Goal: Transaction & Acquisition: Purchase product/service

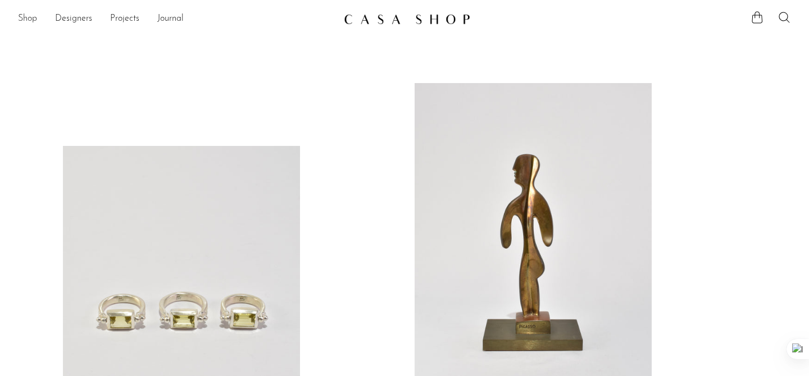
click at [35, 19] on link "Shop" at bounding box center [27, 19] width 19 height 15
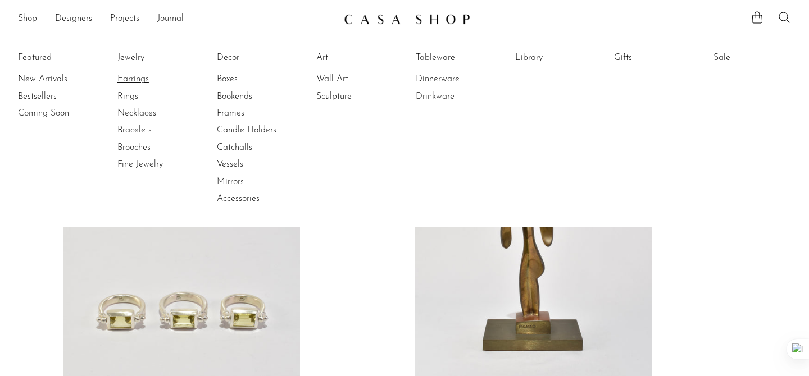
click at [136, 84] on link "Earrings" at bounding box center [159, 79] width 84 height 12
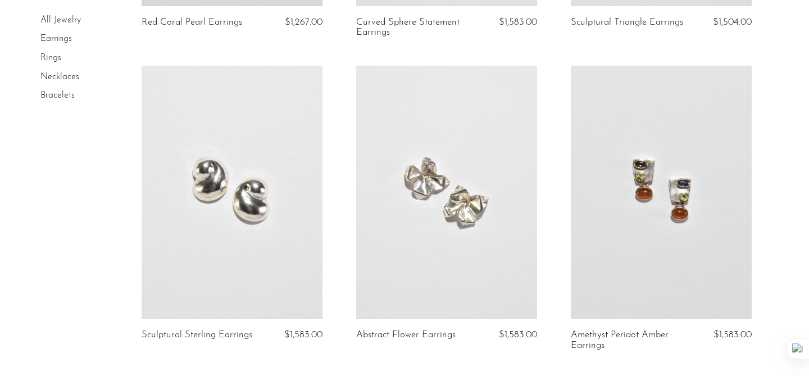
scroll to position [1865, 0]
click at [402, 180] on link at bounding box center [446, 191] width 181 height 253
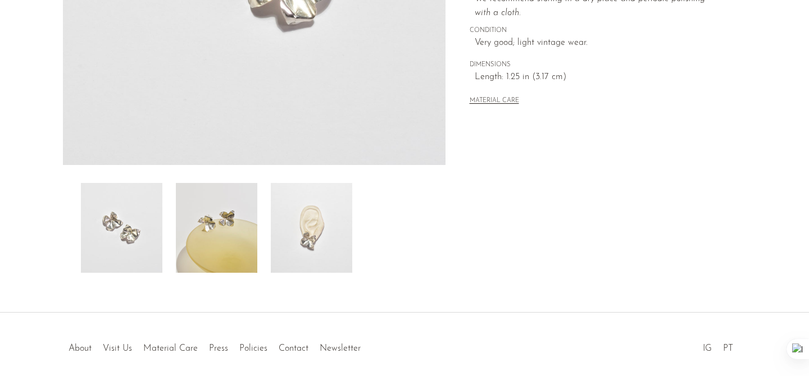
scroll to position [334, 0]
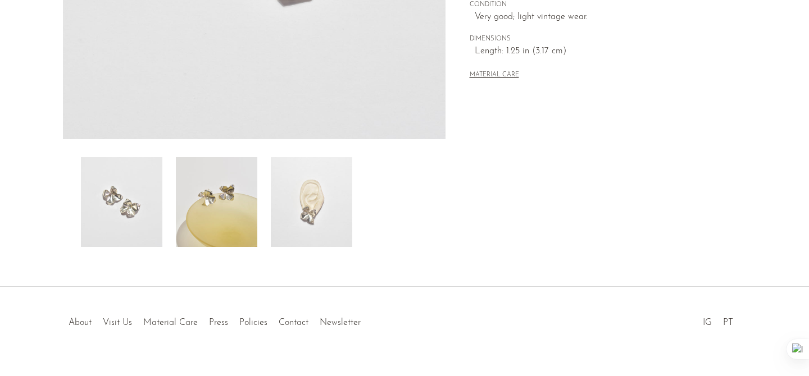
click at [135, 200] on img at bounding box center [121, 202] width 81 height 90
click at [205, 204] on img at bounding box center [216, 202] width 81 height 90
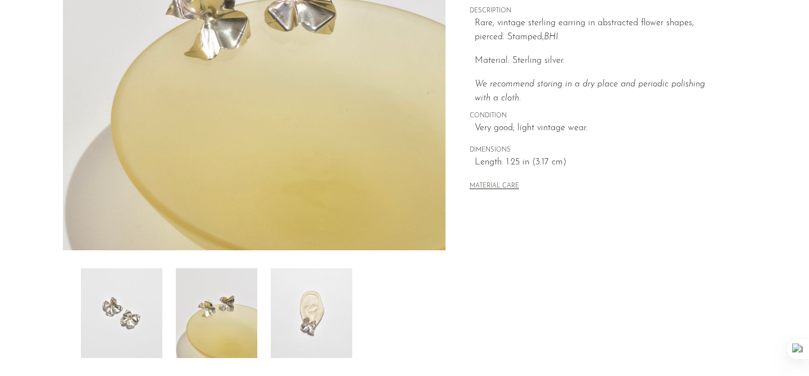
scroll to position [245, 0]
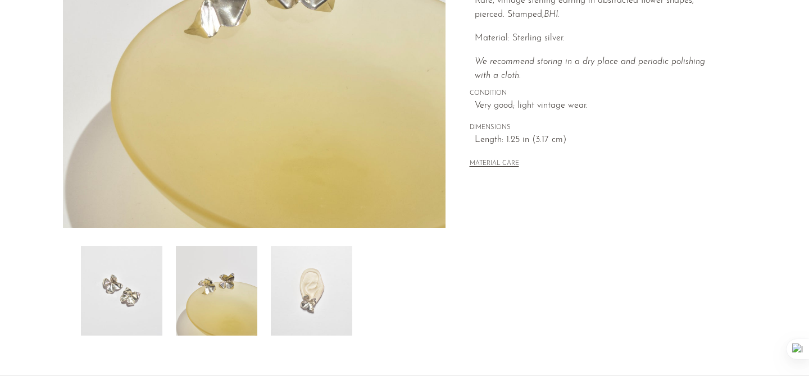
click at [327, 320] on img at bounding box center [311, 291] width 81 height 90
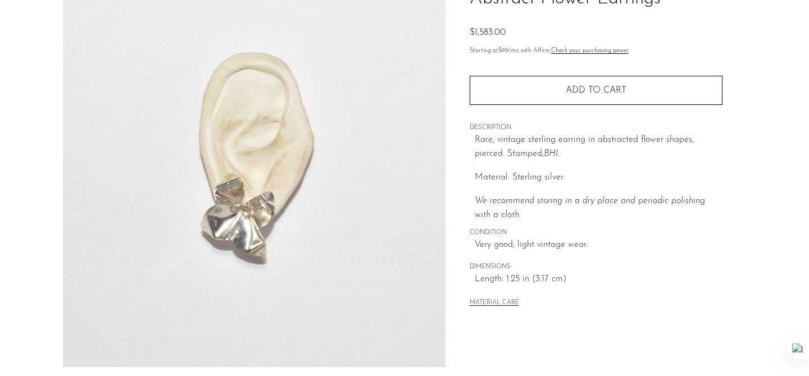
scroll to position [117, 0]
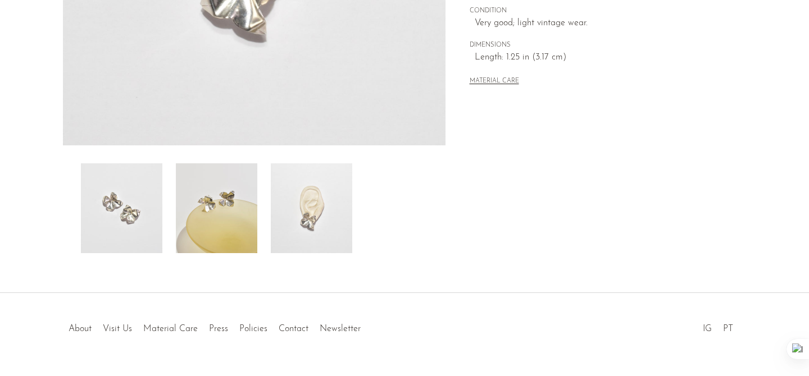
click at [241, 232] on img at bounding box center [216, 208] width 81 height 90
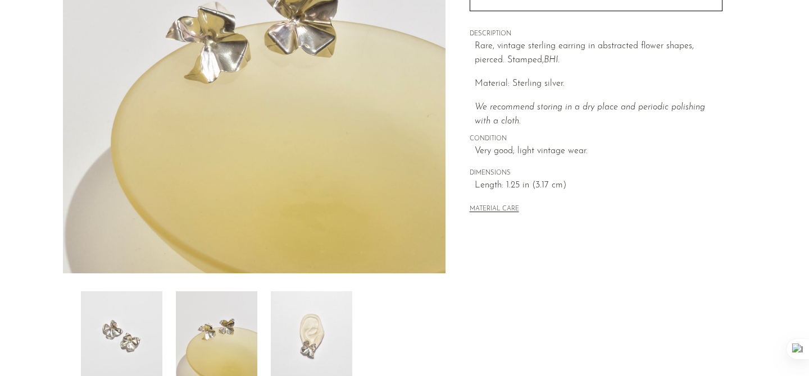
scroll to position [198, 0]
click at [157, 335] on img at bounding box center [121, 338] width 81 height 90
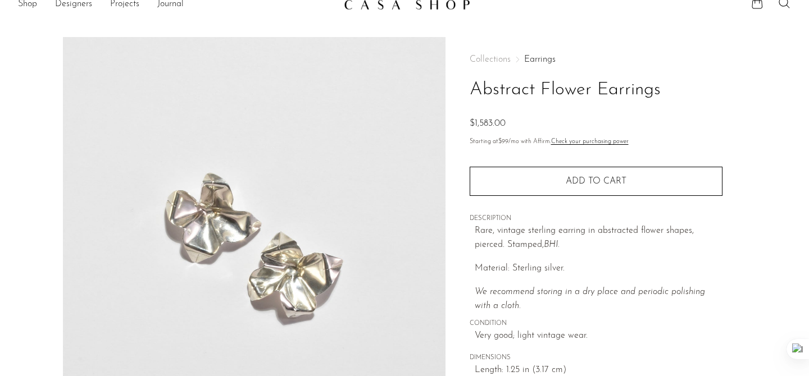
scroll to position [0, 0]
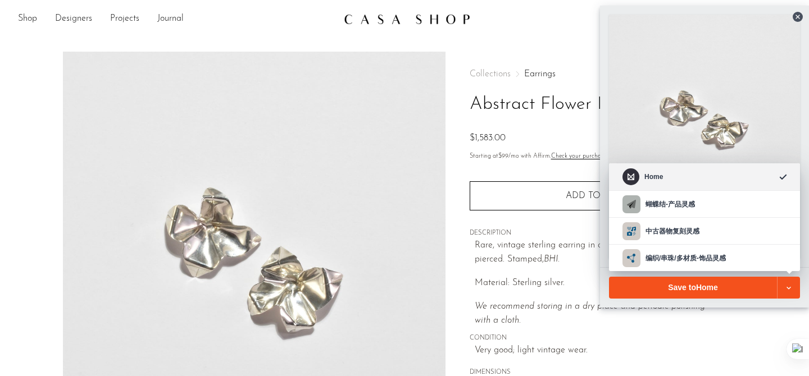
click at [788, 289] on icon at bounding box center [788, 288] width 4 height 2
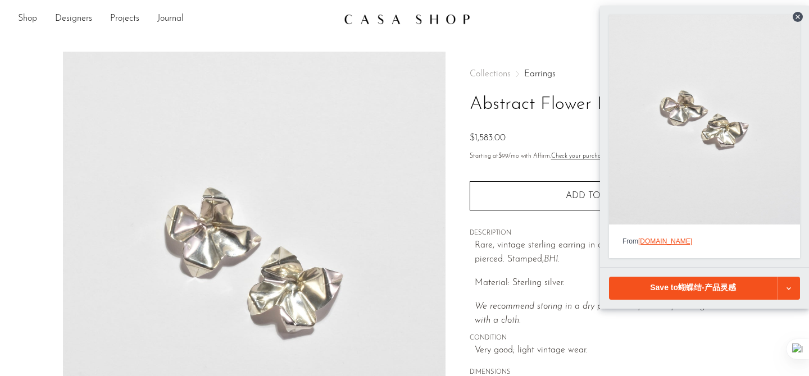
click at [727, 299] on div "Save to 蝴蝶结-产品灵感" at bounding box center [693, 288] width 168 height 23
